Goal: Communication & Community: Connect with others

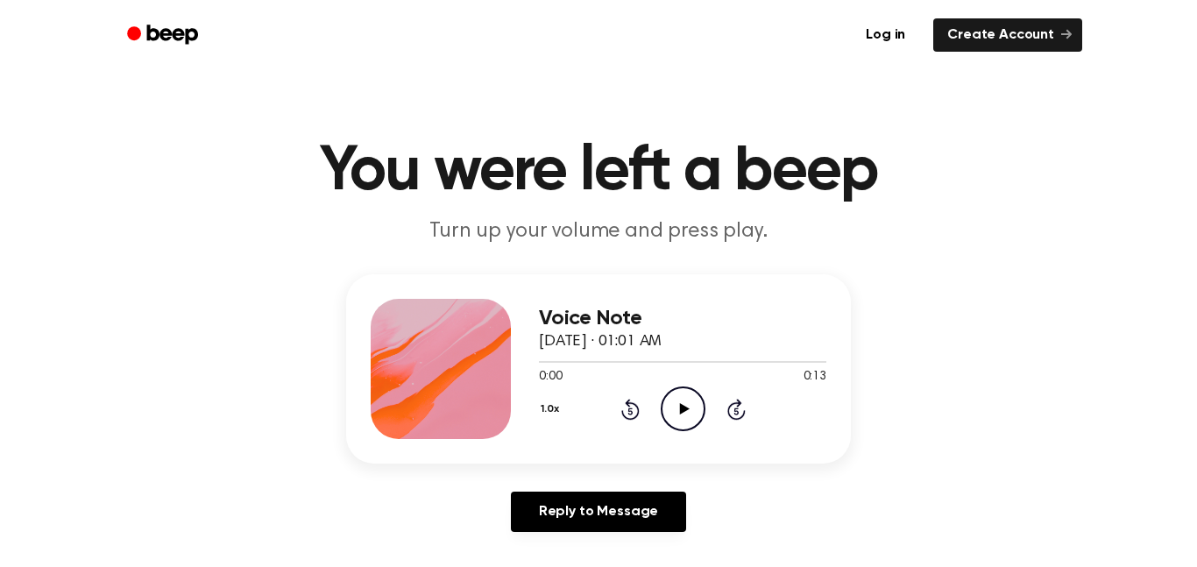
click at [678, 410] on icon "Play Audio" at bounding box center [682, 408] width 45 height 45
click at [674, 402] on icon "Play Audio" at bounding box center [682, 408] width 45 height 45
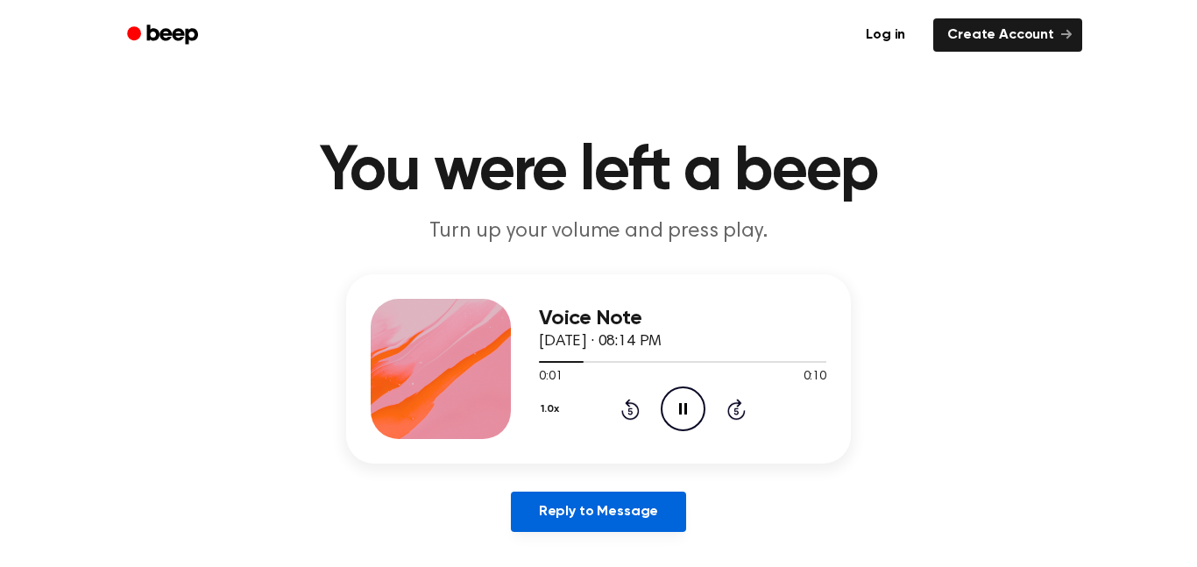
click at [598, 506] on link "Reply to Message" at bounding box center [598, 511] width 175 height 40
